Goal: Information Seeking & Learning: Learn about a topic

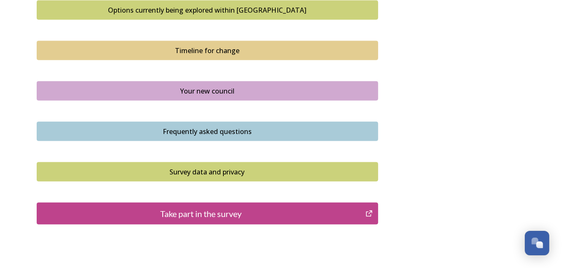
scroll to position [624, 0]
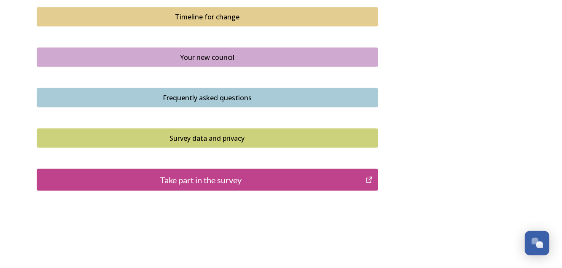
click at [280, 54] on div "Your new council" at bounding box center [207, 57] width 332 height 10
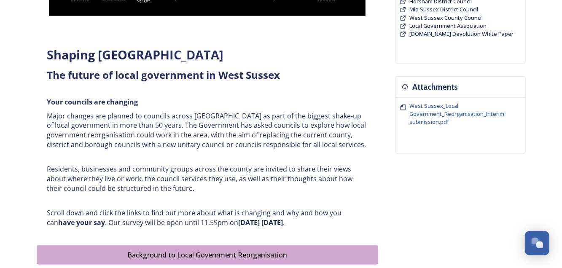
scroll to position [298, 0]
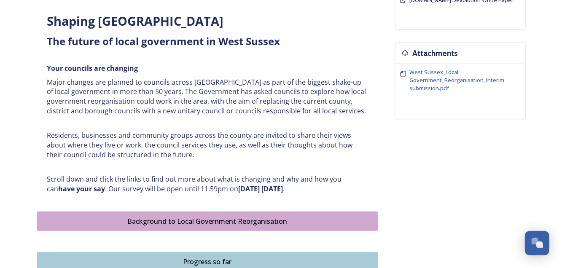
click at [213, 219] on div "Background to Local Government Reorganisation" at bounding box center [207, 221] width 332 height 10
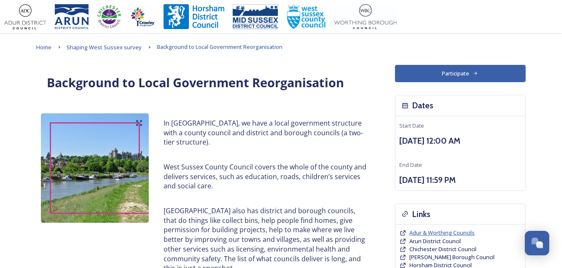
click at [452, 232] on span "Adur & Worthing Councils" at bounding box center [442, 233] width 65 height 8
